Goal: Transaction & Acquisition: Purchase product/service

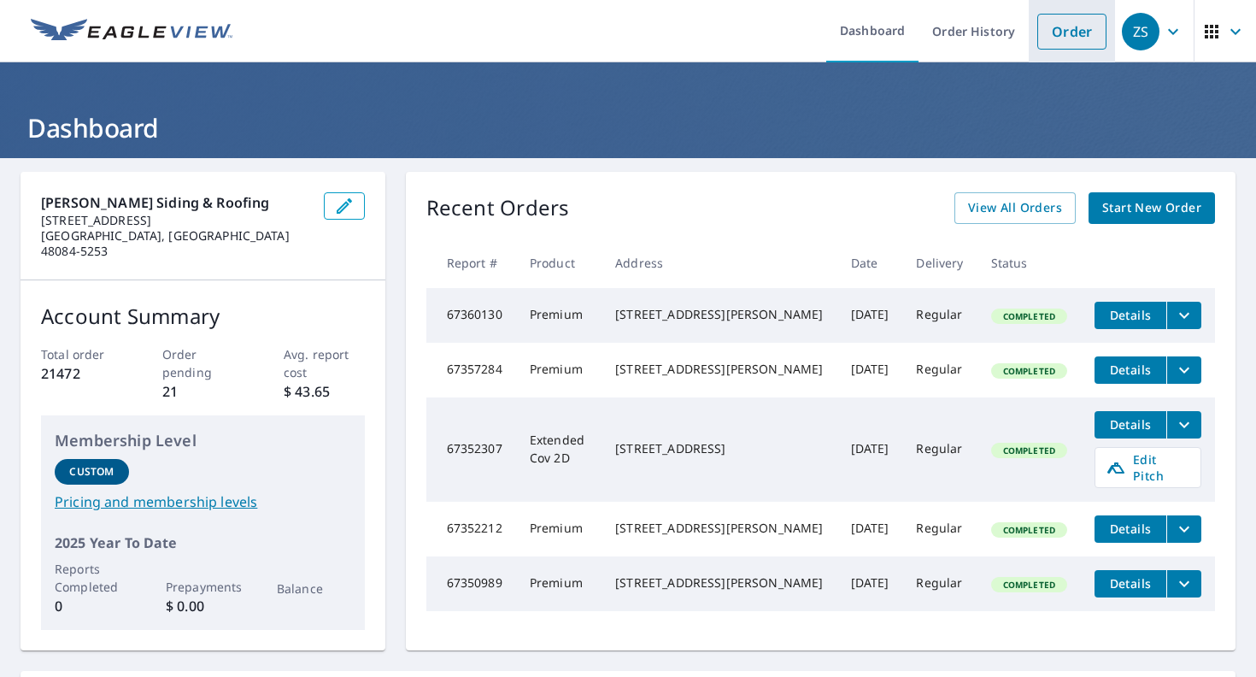
click at [1037, 31] on li "Order" at bounding box center [1072, 31] width 86 height 62
click at [1077, 33] on link "Order" at bounding box center [1072, 32] width 69 height 36
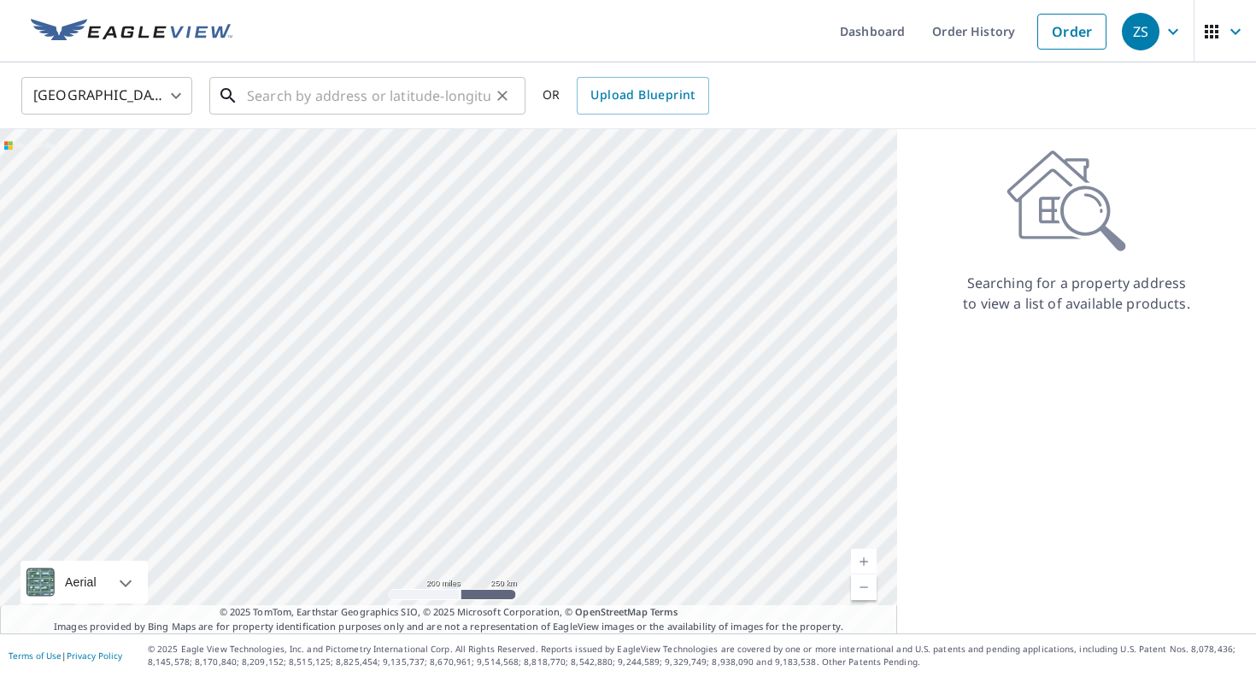
click at [450, 85] on input "text" at bounding box center [369, 96] width 244 height 48
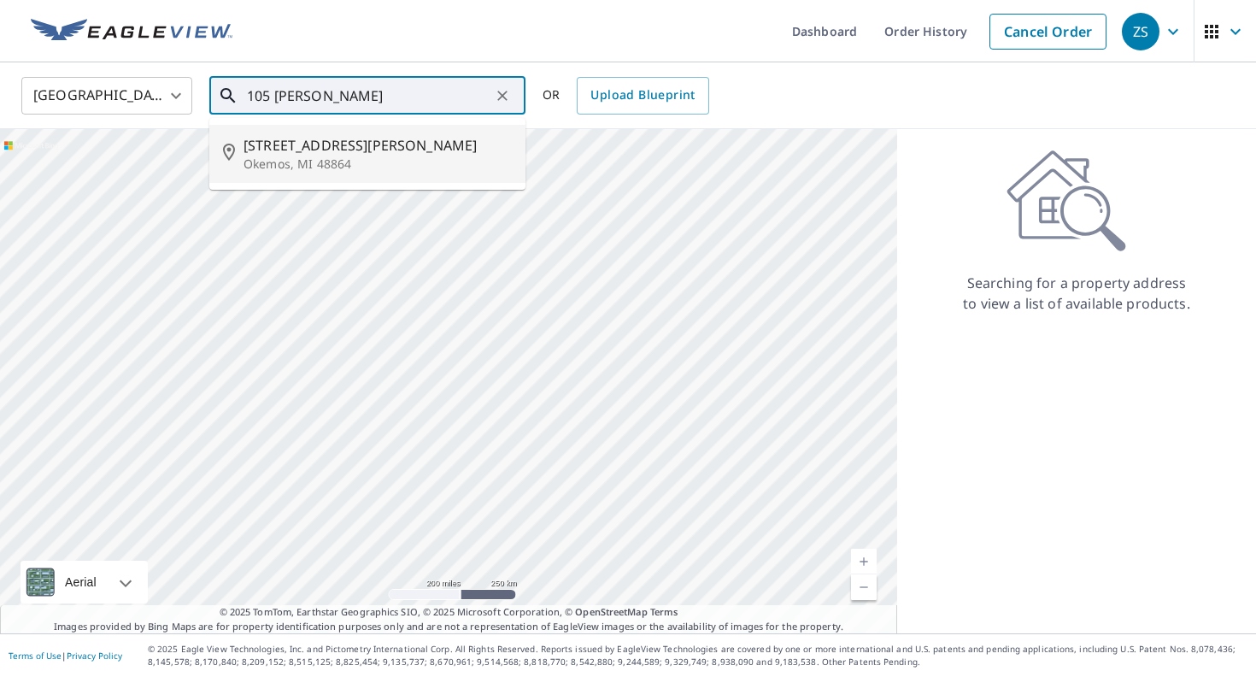
click at [338, 133] on li "[STREET_ADDRESS][PERSON_NAME][PERSON_NAME]" at bounding box center [367, 154] width 316 height 58
type input "[STREET_ADDRESS][PERSON_NAME][PERSON_NAME]"
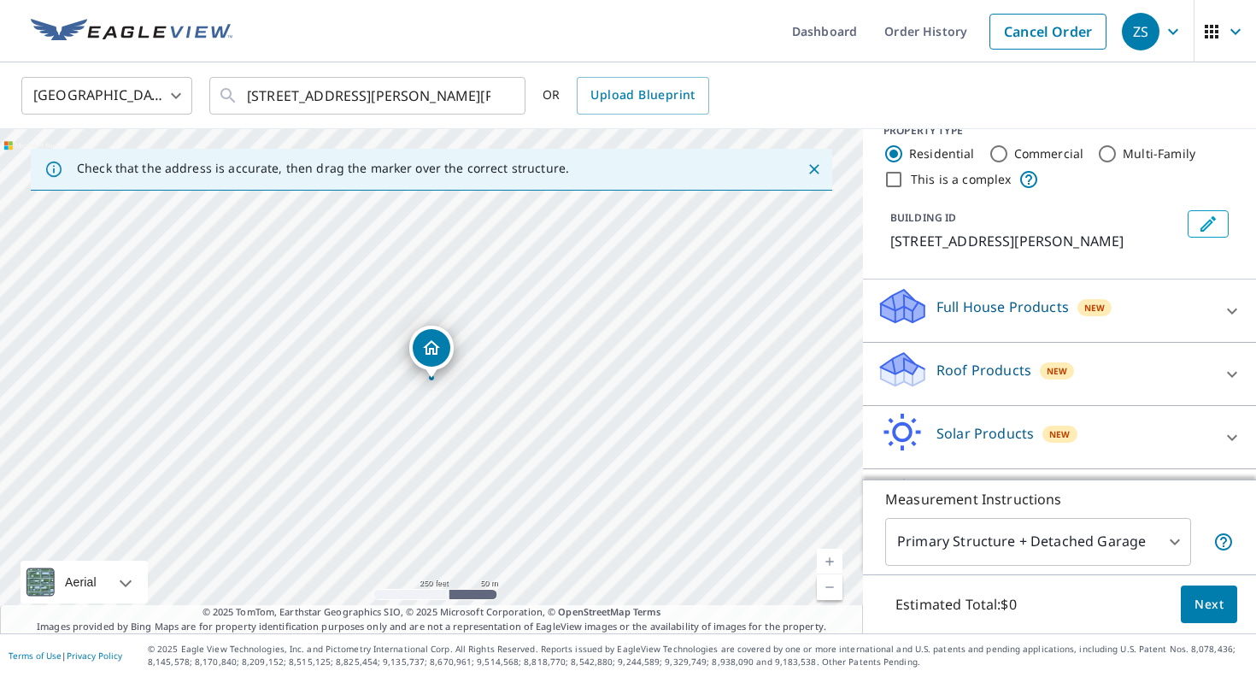
scroll to position [48, 0]
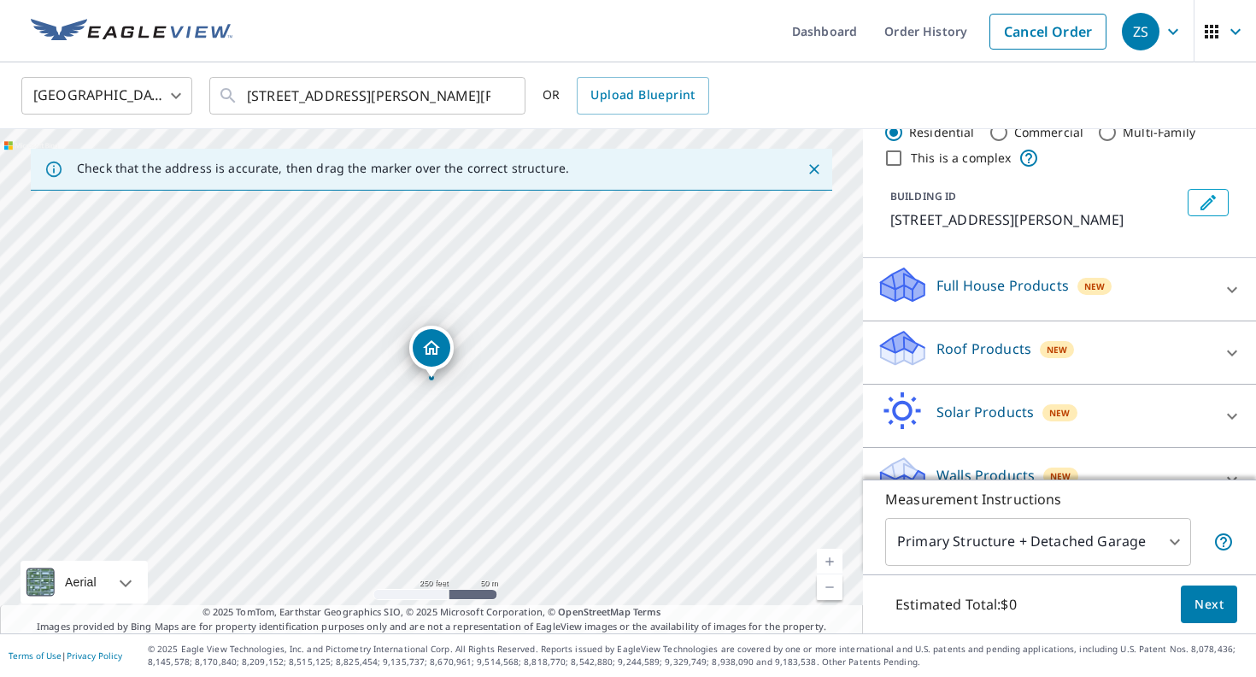
click at [1069, 335] on div "Roof Products New" at bounding box center [1044, 352] width 335 height 49
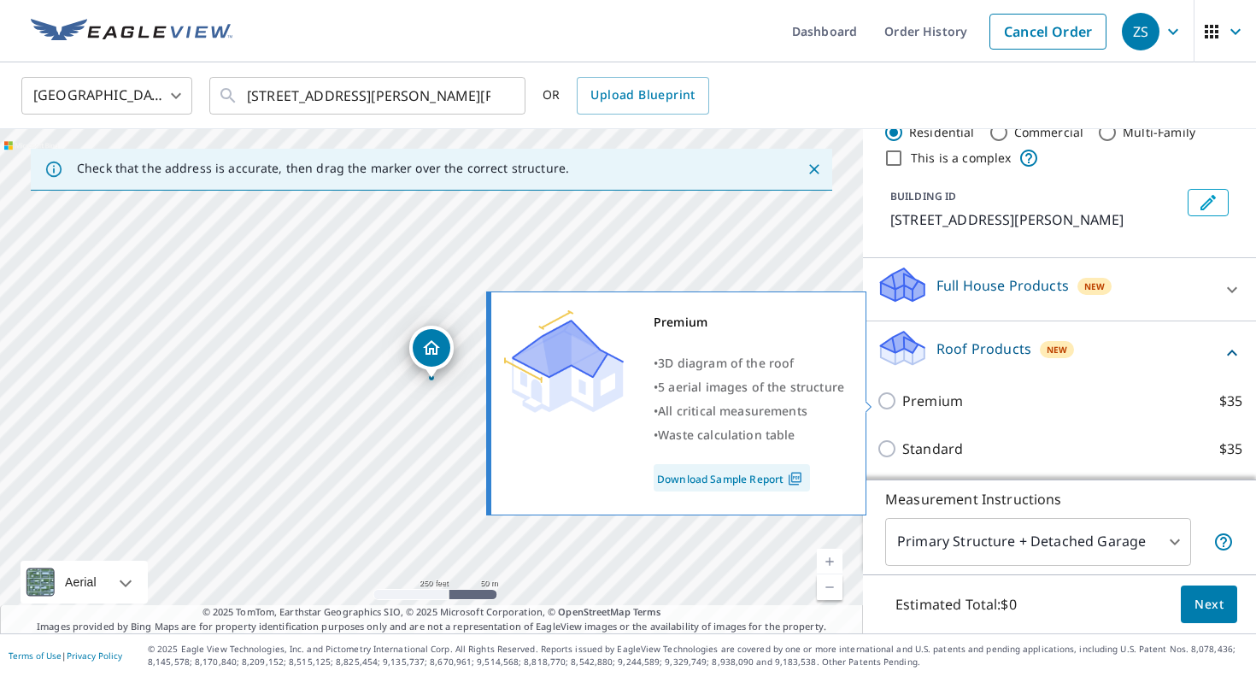
click at [950, 397] on p "Premium" at bounding box center [933, 401] width 61 height 21
click at [903, 397] on input "Premium $35" at bounding box center [890, 401] width 26 height 21
checkbox input "true"
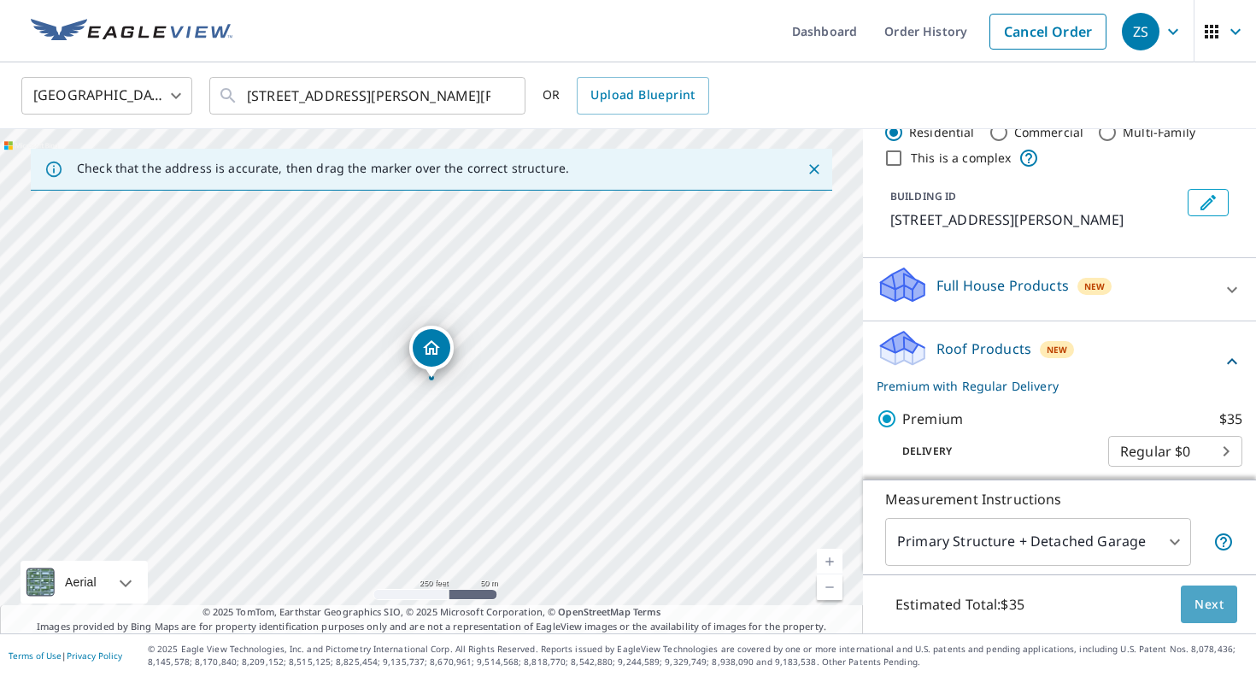
click at [1212, 609] on span "Next" at bounding box center [1209, 604] width 29 height 21
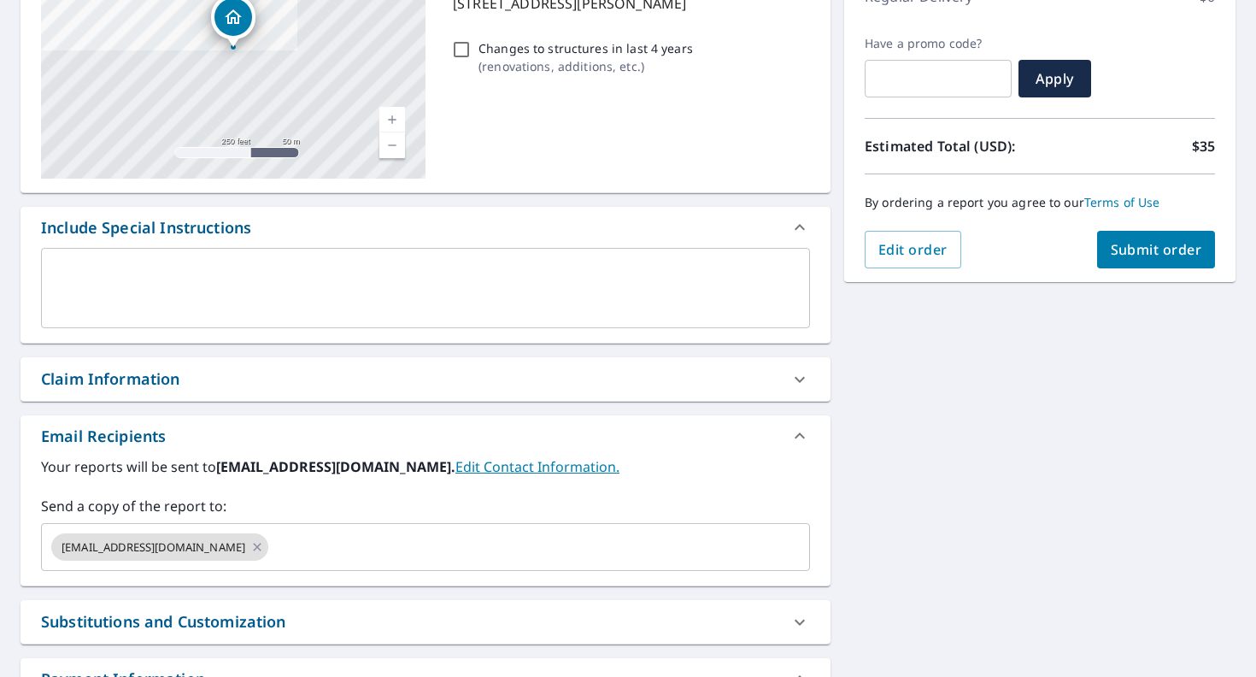
scroll to position [280, 0]
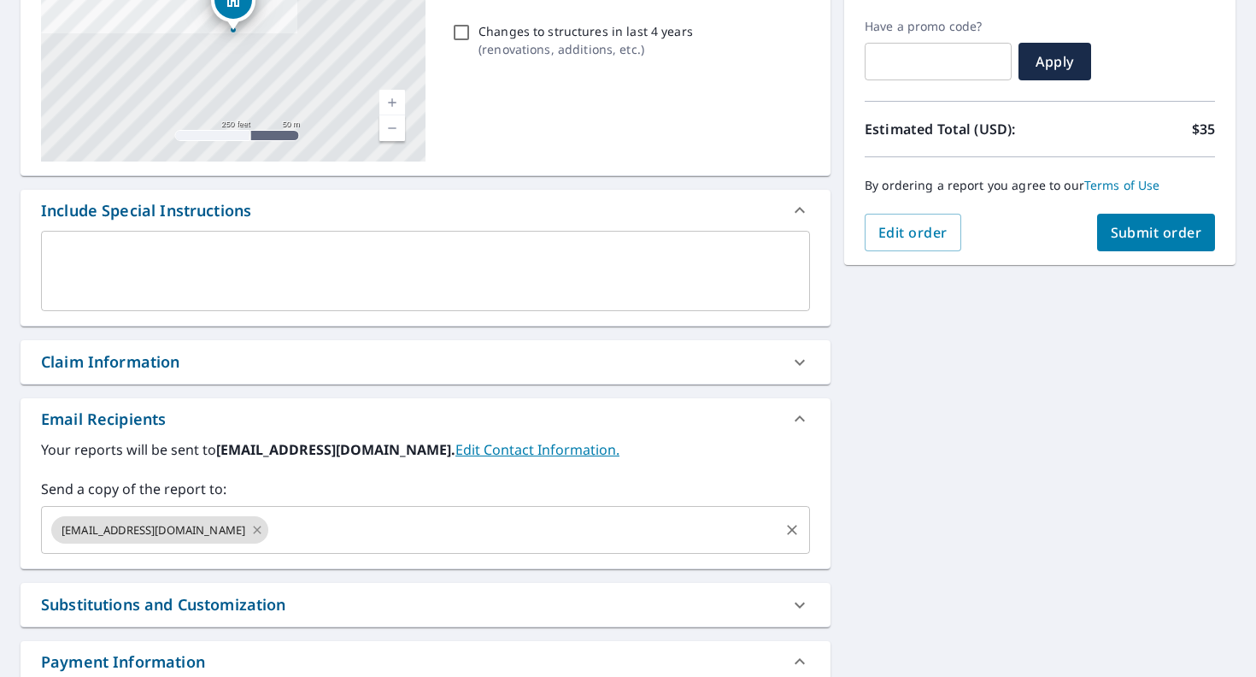
click at [250, 526] on icon at bounding box center [257, 530] width 14 height 19
checkbox input "true"
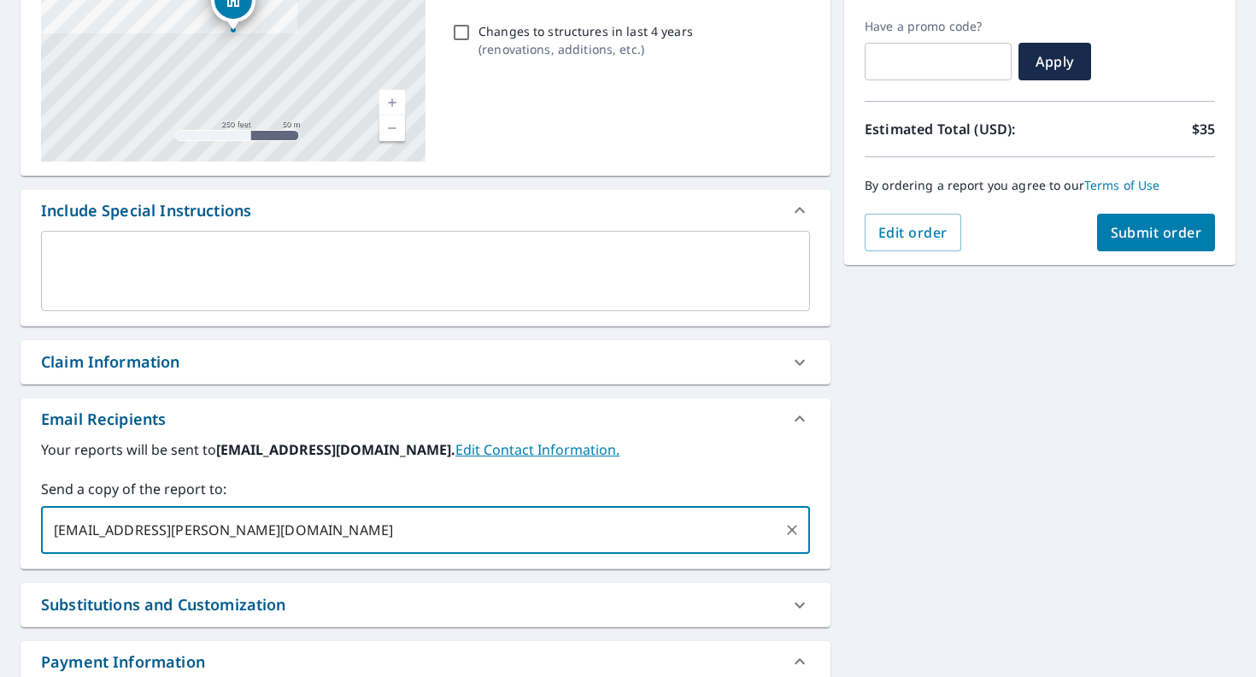
type input "[EMAIL_ADDRESS][PERSON_NAME][DOMAIN_NAME]"
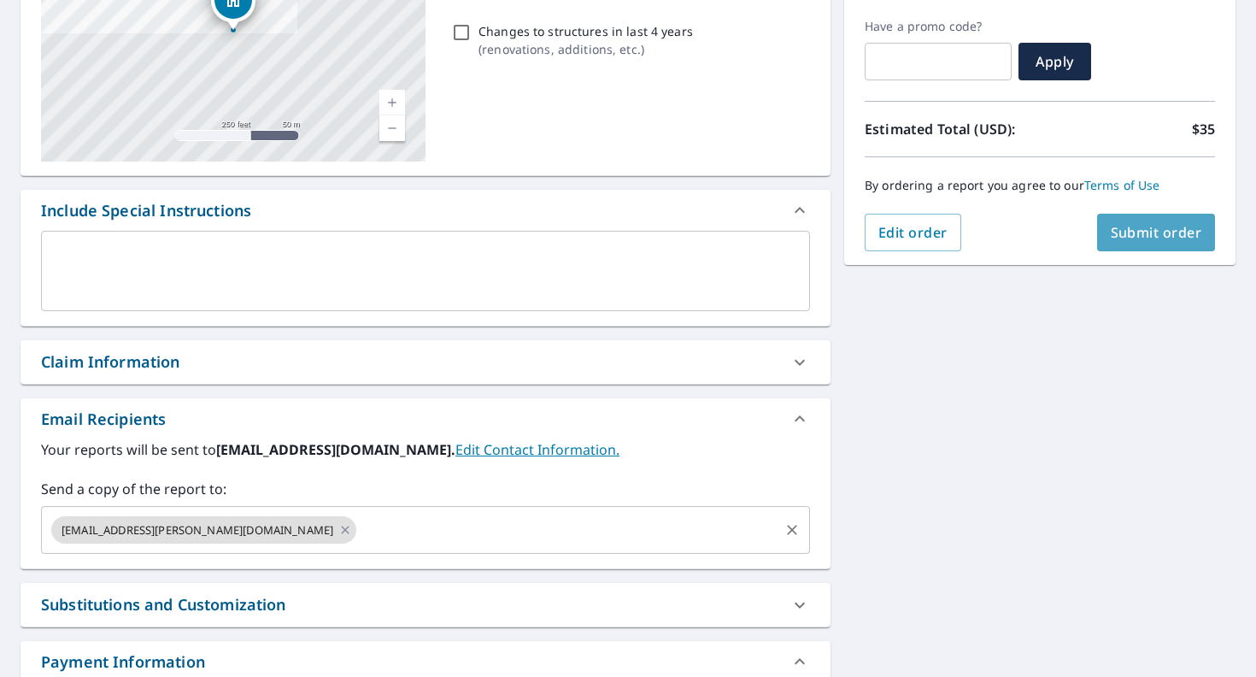
click at [1121, 238] on span "Submit order" at bounding box center [1156, 232] width 91 height 19
checkbox input "true"
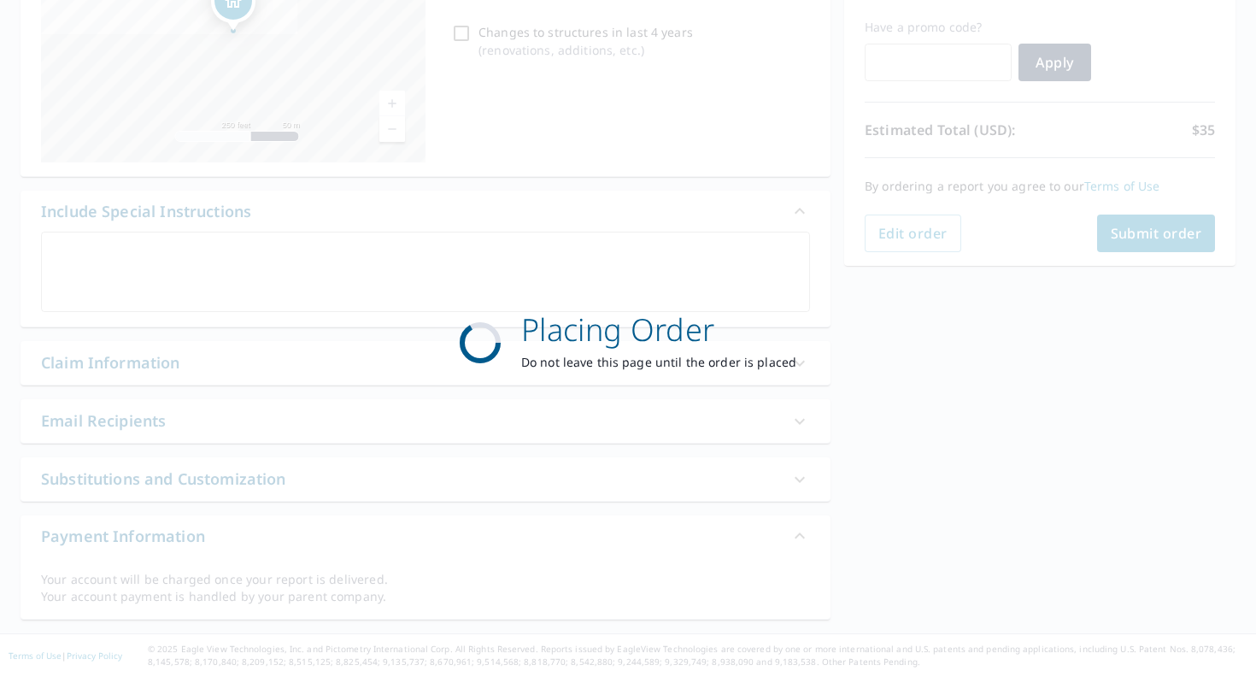
scroll to position [280, 0]
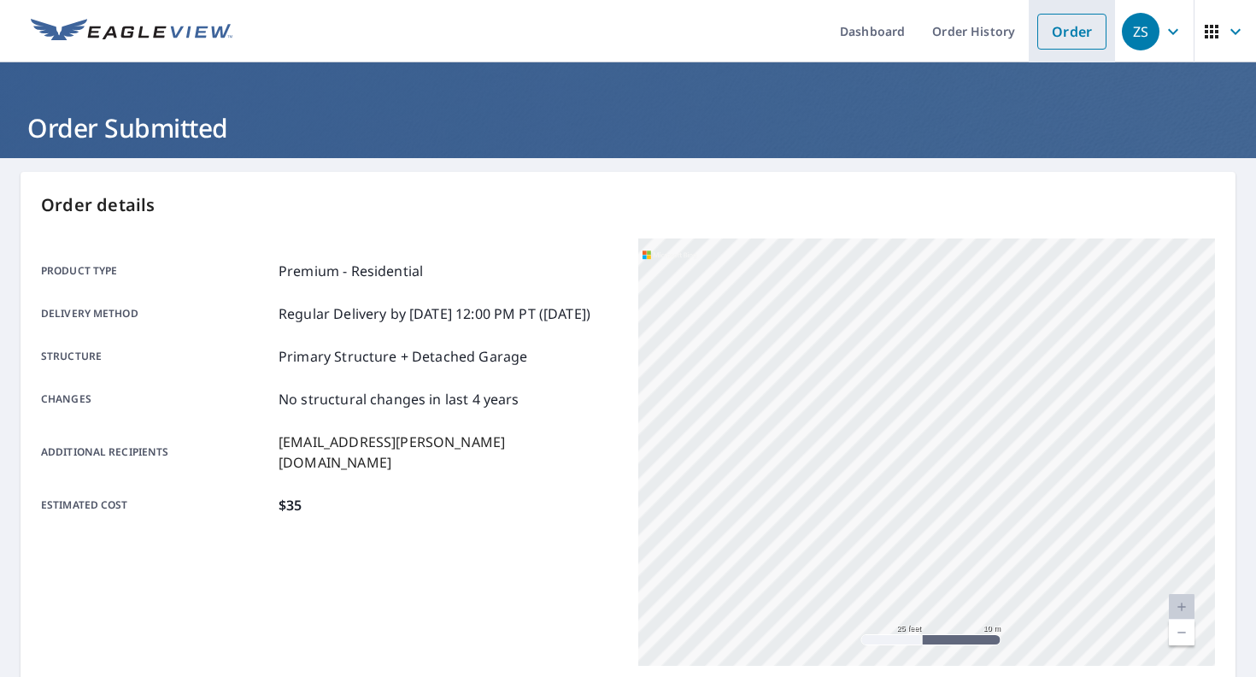
click at [1067, 16] on link "Order" at bounding box center [1072, 32] width 69 height 36
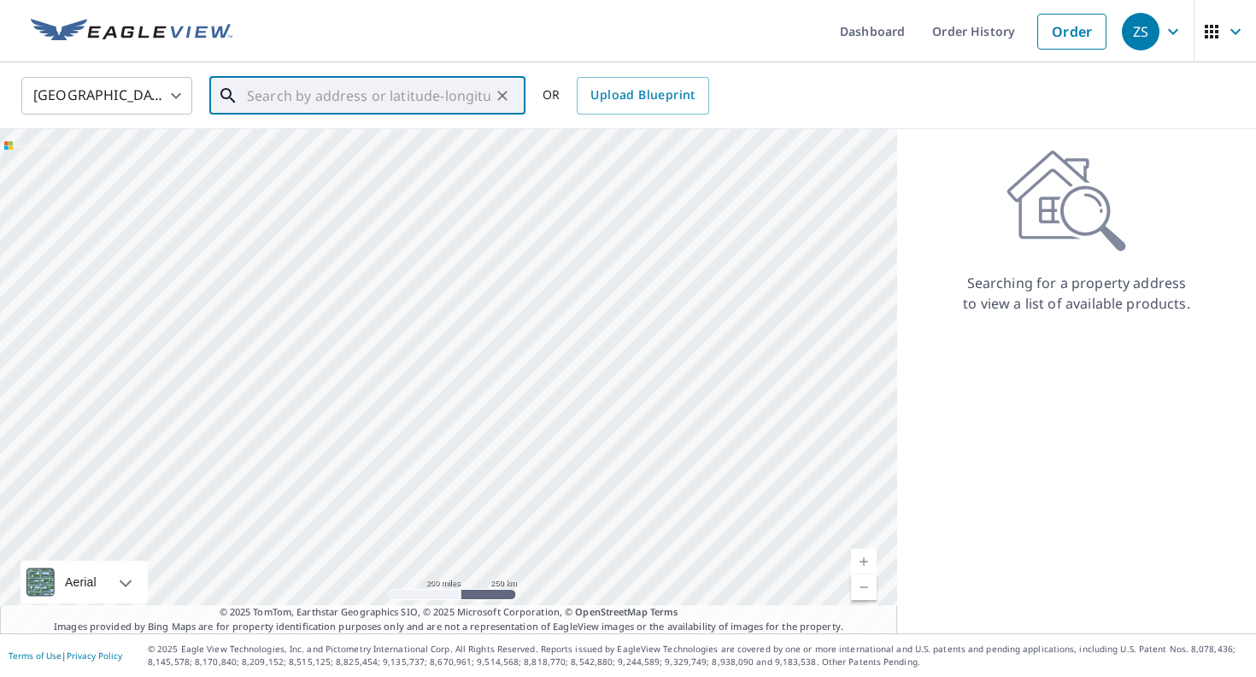
click at [451, 94] on input "text" at bounding box center [369, 96] width 244 height 48
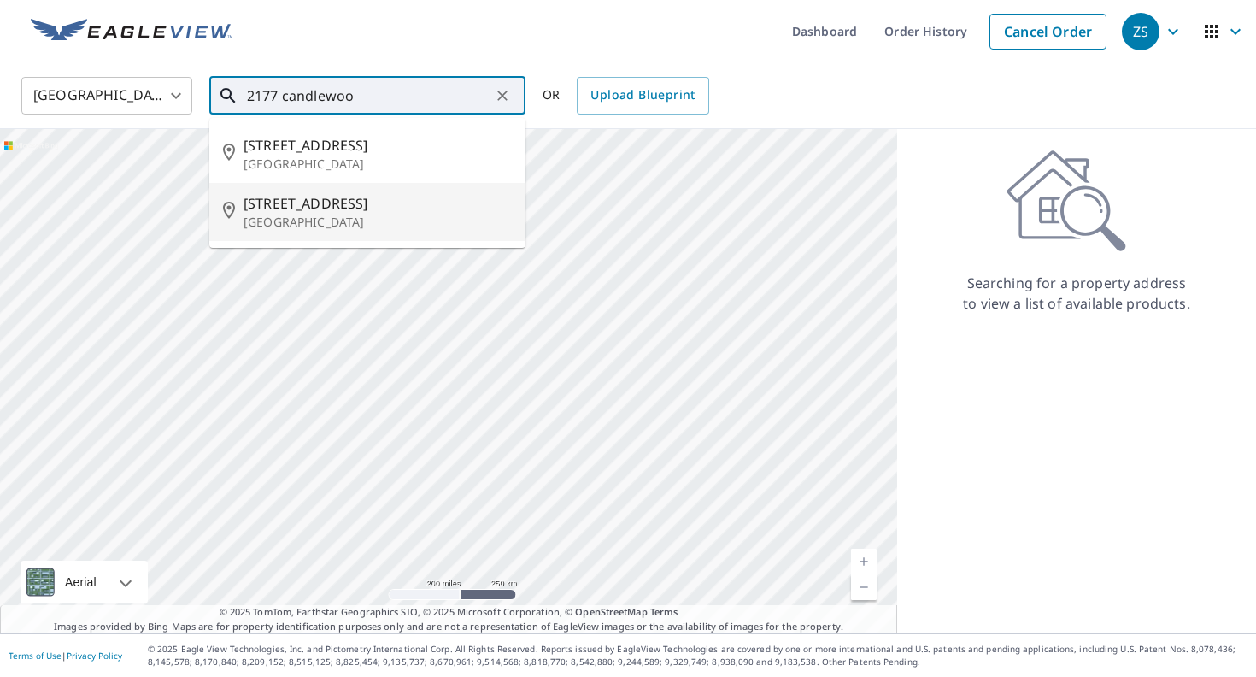
click at [326, 221] on p "[GEOGRAPHIC_DATA]" at bounding box center [378, 222] width 268 height 17
type input "[STREET_ADDRESS][PERSON_NAME]"
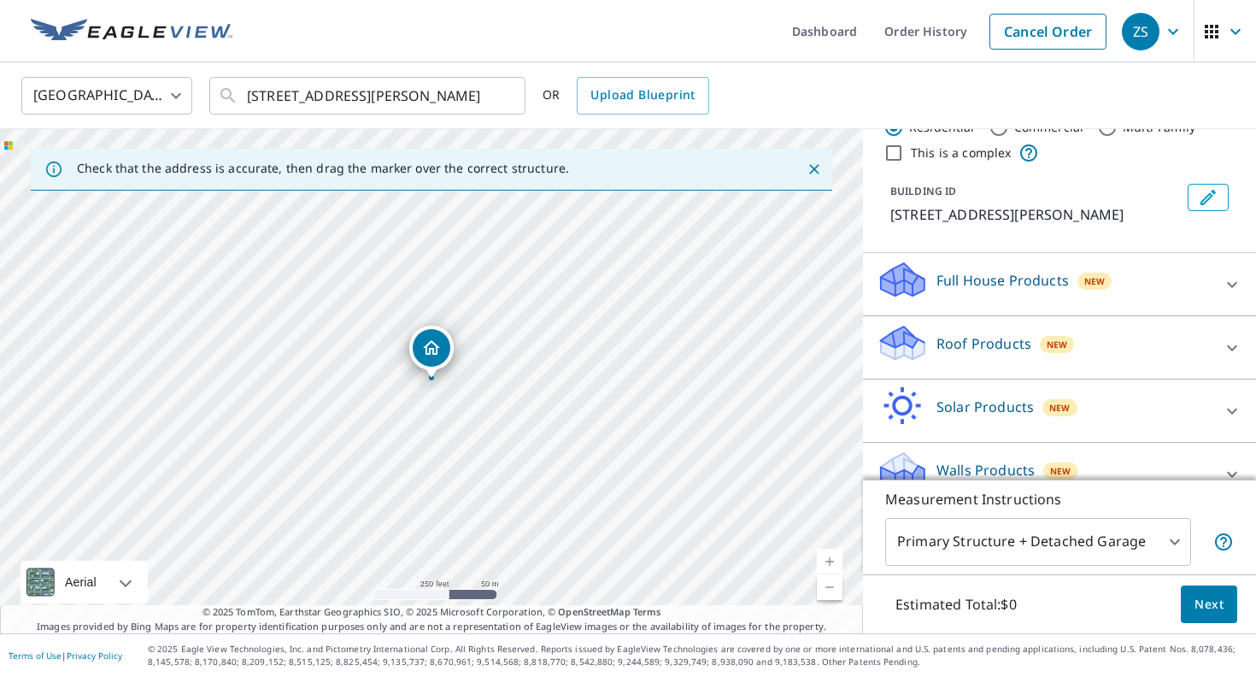
scroll to position [55, 0]
click at [1092, 358] on div "Roof Products New" at bounding box center [1044, 345] width 335 height 49
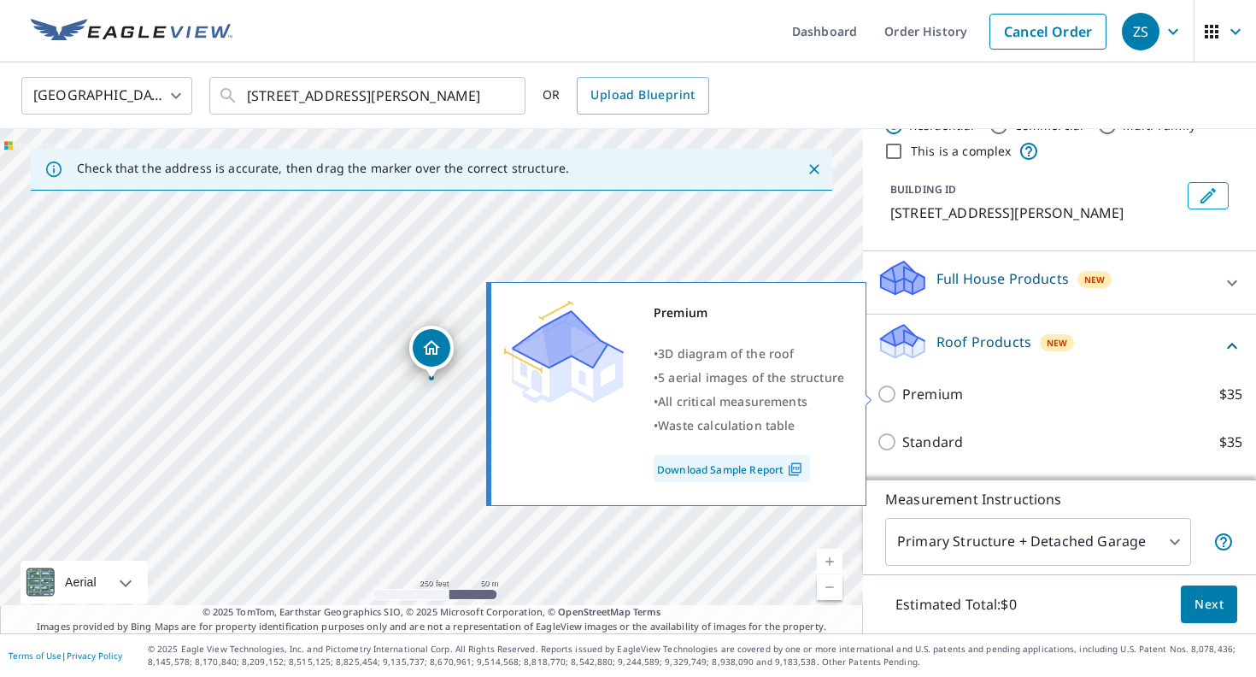
click at [1038, 388] on label "Premium $35" at bounding box center [1073, 394] width 340 height 21
click at [903, 388] on input "Premium $35" at bounding box center [890, 394] width 26 height 21
checkbox input "true"
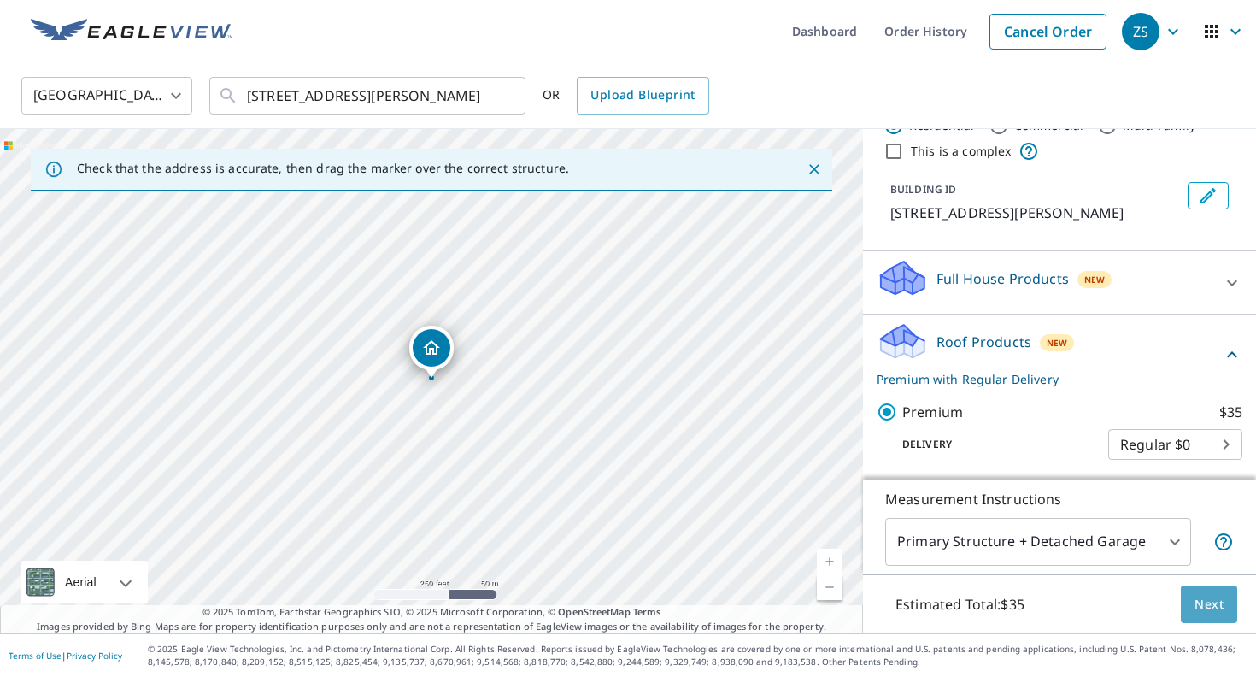
click at [1211, 610] on span "Next" at bounding box center [1209, 604] width 29 height 21
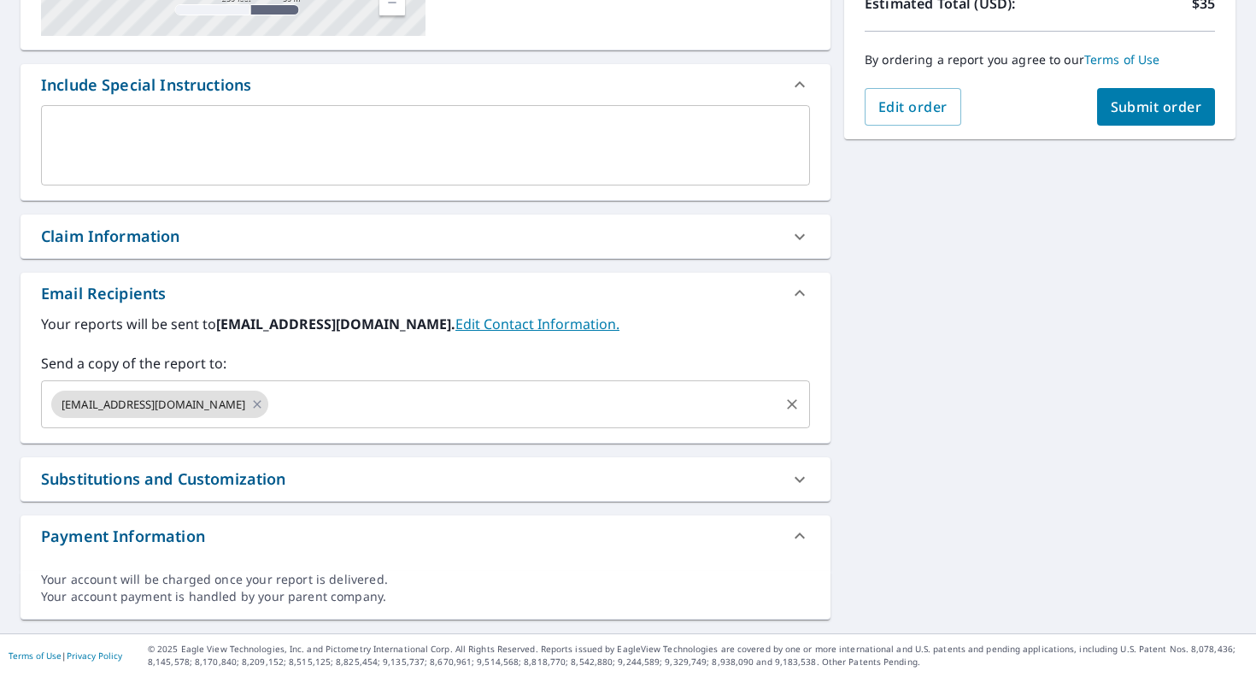
scroll to position [406, 0]
click at [250, 404] on icon at bounding box center [257, 404] width 14 height 19
checkbox input "true"
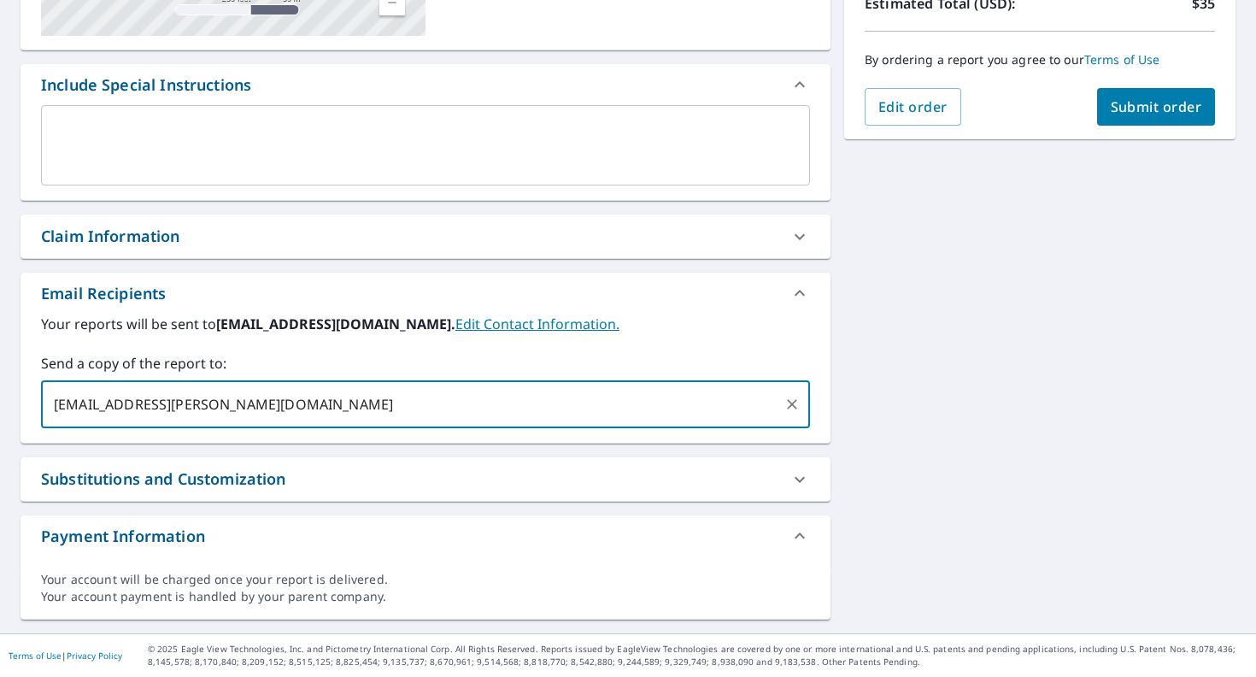
type input "[EMAIL_ADDRESS][PERSON_NAME][DOMAIN_NAME]"
click at [1120, 89] on button "Submit order" at bounding box center [1156, 107] width 119 height 38
checkbox input "true"
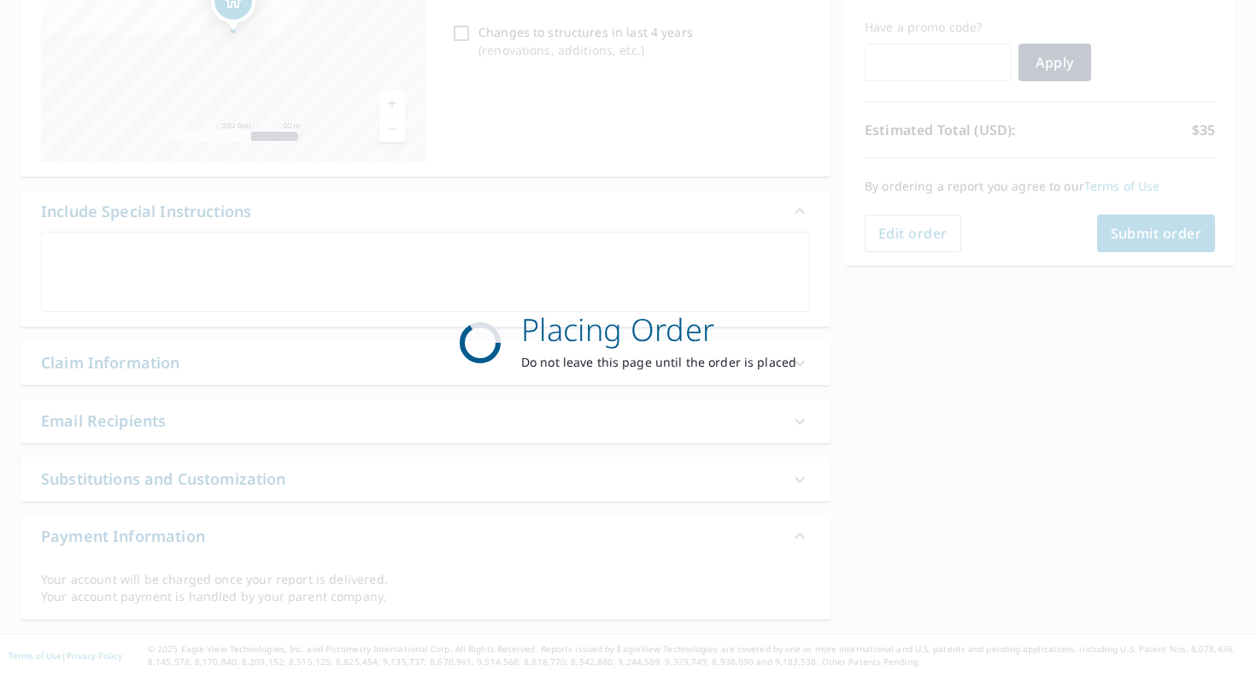
scroll to position [280, 0]
